Goal: Find specific page/section: Find specific page/section

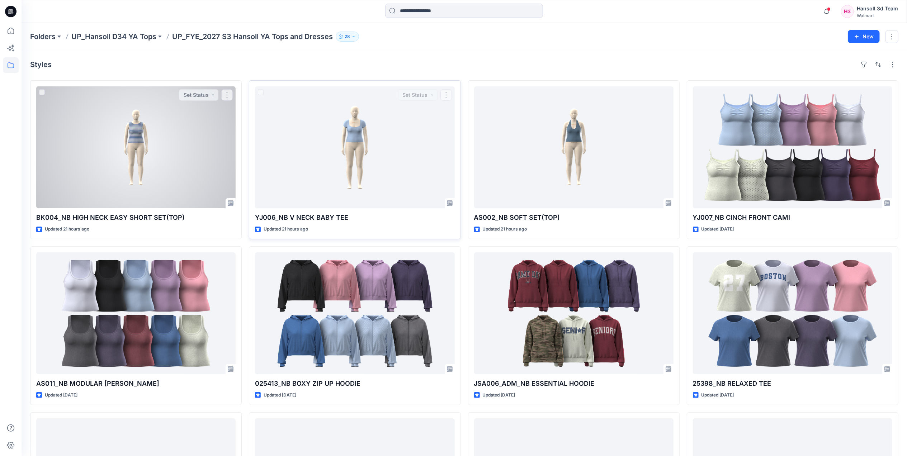
click at [324, 154] on div at bounding box center [354, 147] width 199 height 122
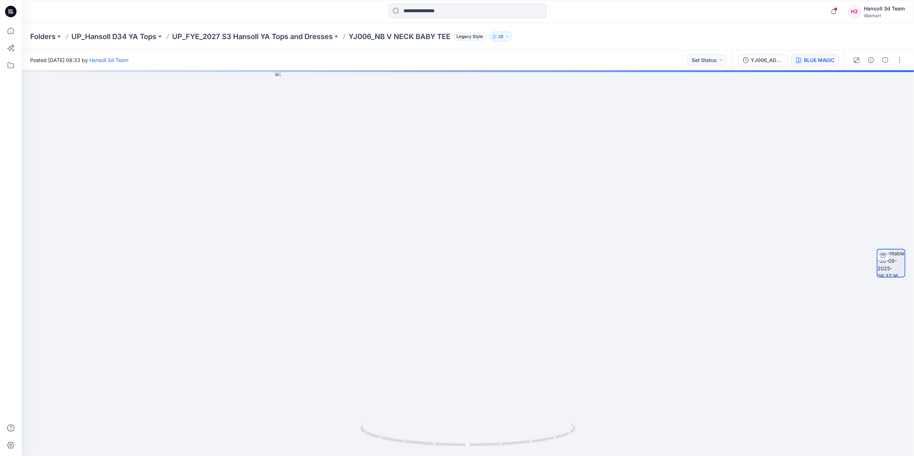
click at [805, 59] on div "BLUE MAGIC" at bounding box center [819, 60] width 30 height 8
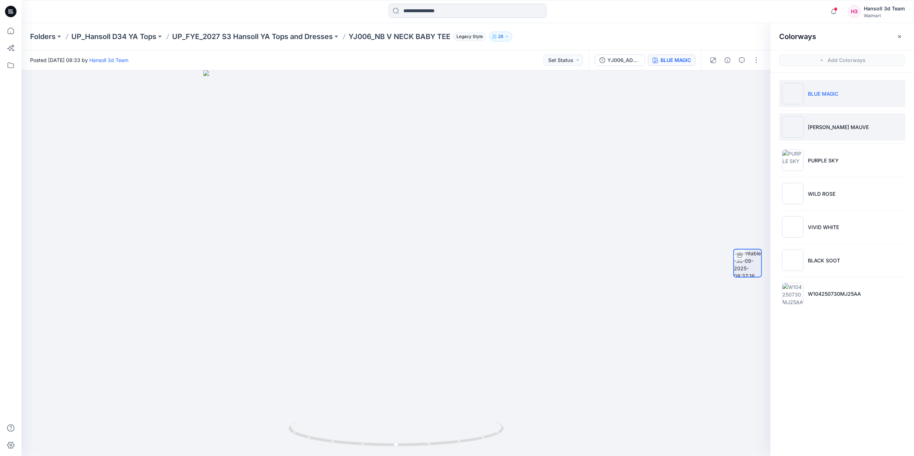
click at [860, 132] on li "[PERSON_NAME] MAUVE" at bounding box center [843, 126] width 126 height 27
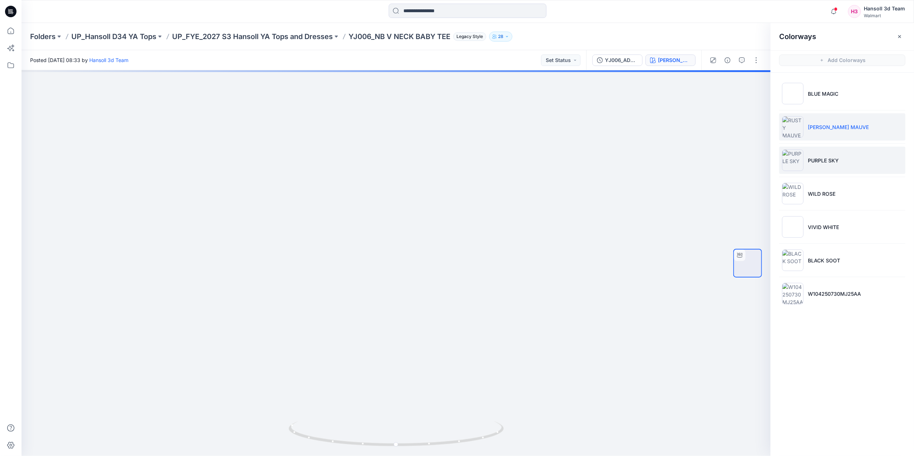
click at [858, 158] on li "PURPLE SKY" at bounding box center [843, 160] width 126 height 27
click at [315, 32] on p "UP_FYE_2027 S3 Hansoll YA Tops and Dresses" at bounding box center [252, 37] width 161 height 10
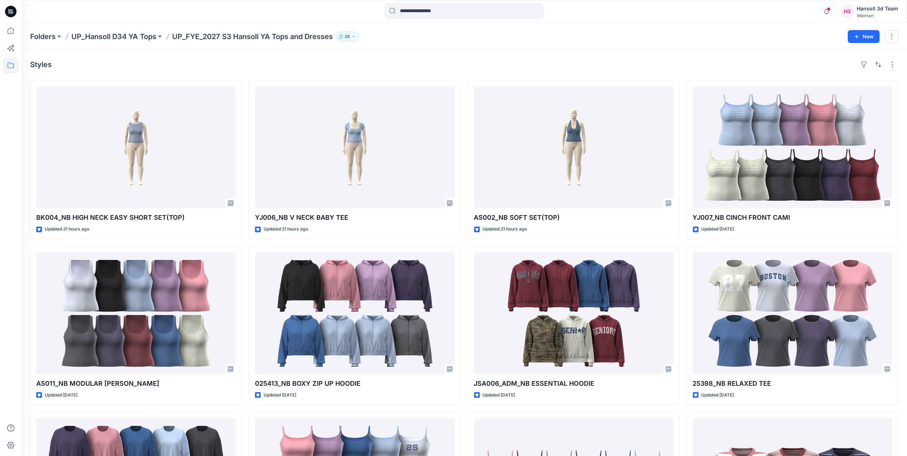
click at [508, 39] on div "Folders UP_Hansoll D34 YA Tops UP_FYE_2027 S3 Hansoll YA Tops and Dresses 28" at bounding box center [436, 37] width 813 height 10
